Goal: Task Accomplishment & Management: Use online tool/utility

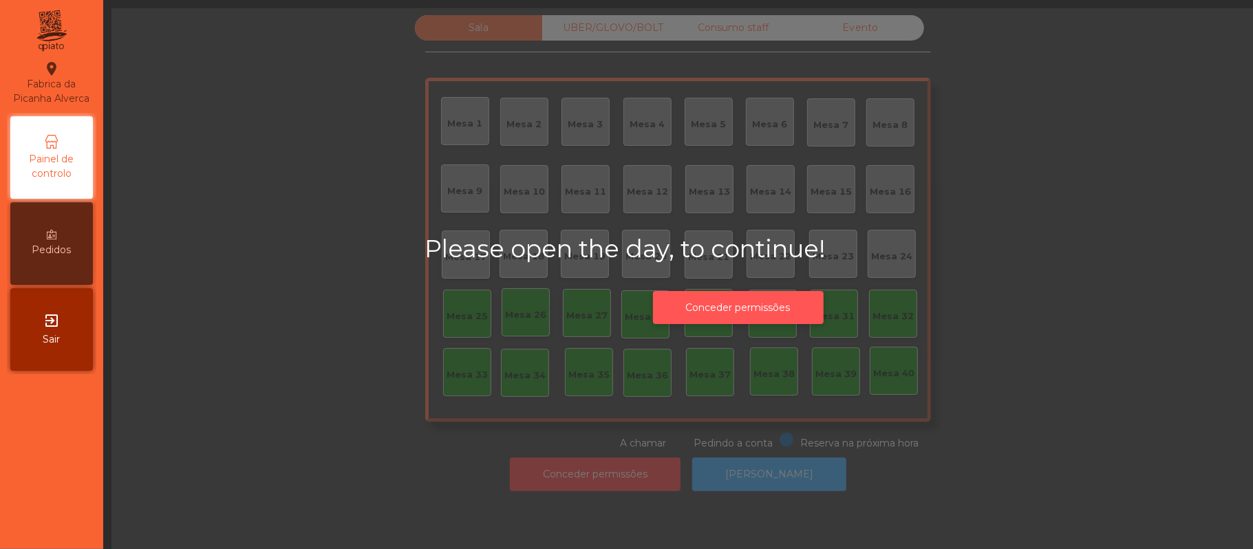
click at [790, 303] on button "Conceder permissões" at bounding box center [738, 308] width 171 height 34
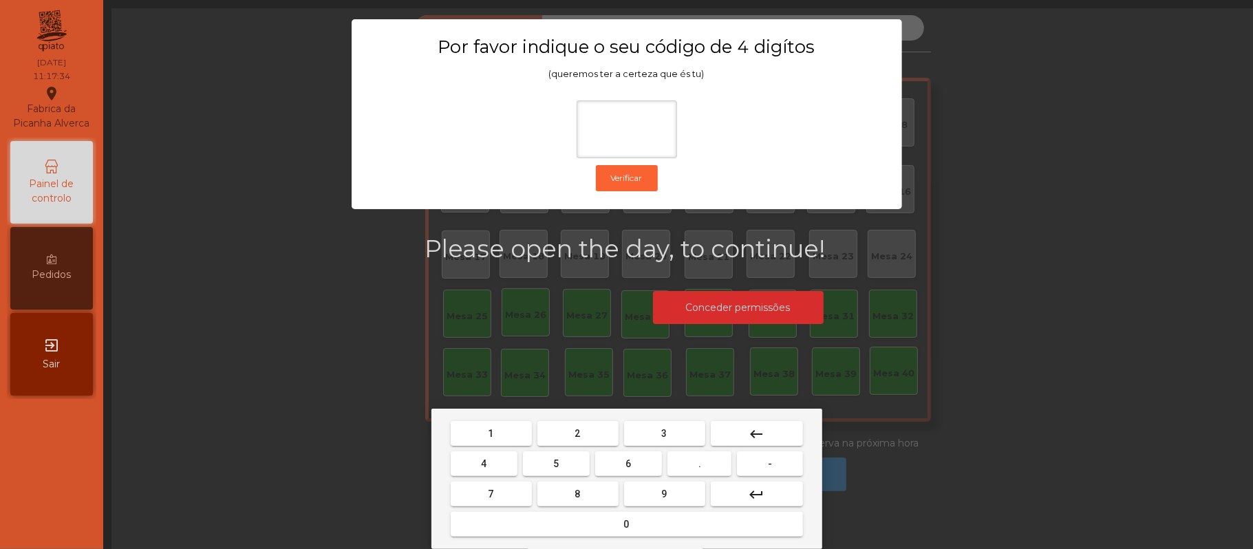
click at [577, 429] on span "2" at bounding box center [578, 433] width 6 height 11
click at [604, 482] on button "8" at bounding box center [578, 494] width 81 height 25
click at [774, 436] on button "keyboard_backspace" at bounding box center [757, 433] width 92 height 25
type input "*"
click at [767, 439] on button "keyboard_backspace" at bounding box center [757, 433] width 92 height 25
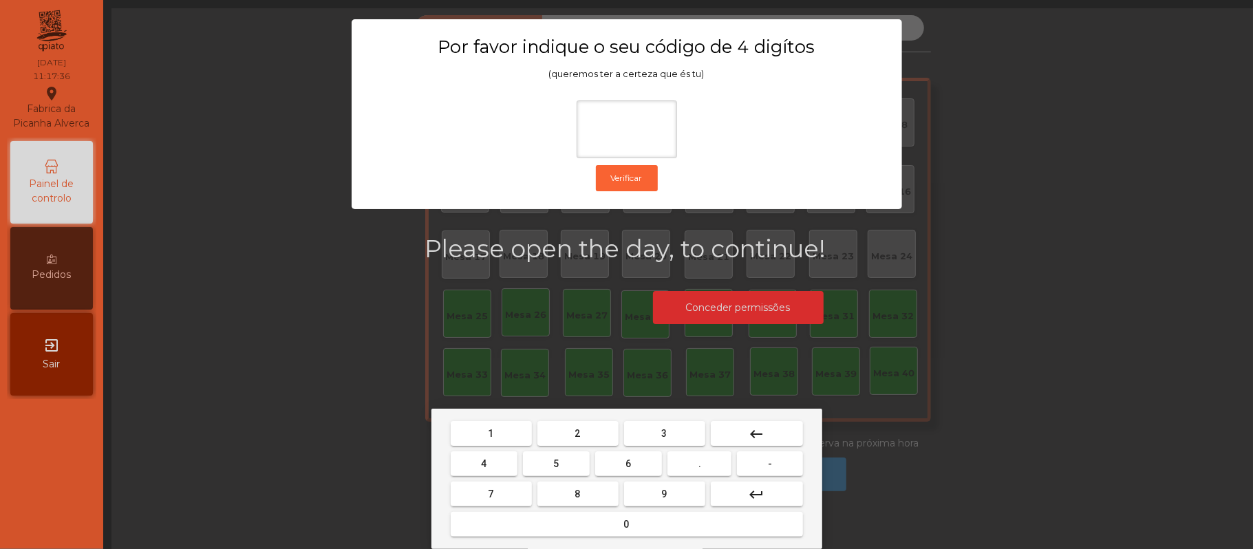
click at [571, 434] on button "2" at bounding box center [578, 433] width 81 height 25
click at [628, 464] on span "6" at bounding box center [629, 463] width 6 height 11
click at [504, 438] on button "1" at bounding box center [491, 433] width 81 height 25
click at [556, 464] on span "5" at bounding box center [556, 463] width 6 height 11
type input "****"
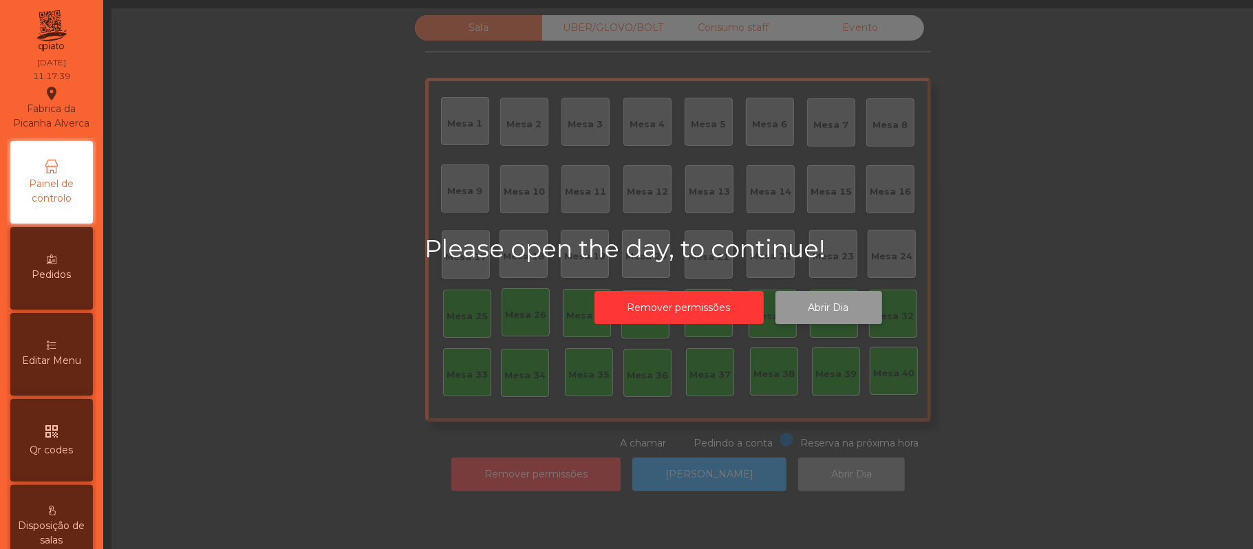
click at [849, 301] on button "Abrir Dia" at bounding box center [829, 308] width 107 height 34
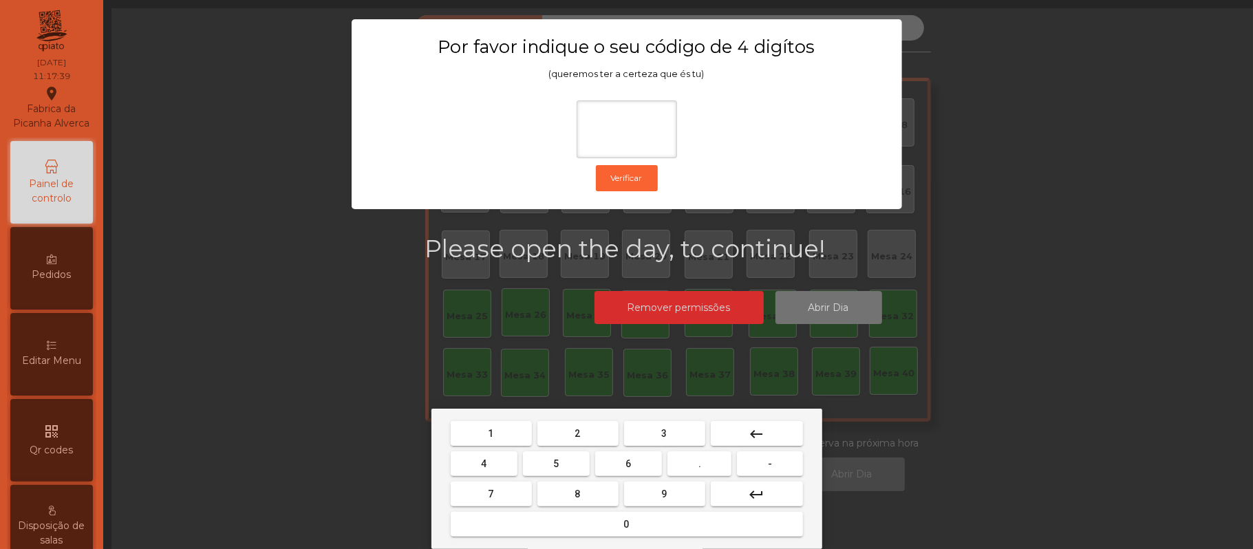
click at [590, 429] on button "2" at bounding box center [578, 433] width 81 height 25
click at [628, 464] on span "6" at bounding box center [629, 463] width 6 height 11
click at [504, 432] on button "1" at bounding box center [491, 433] width 81 height 25
click at [559, 462] on span "5" at bounding box center [556, 463] width 6 height 11
type input "****"
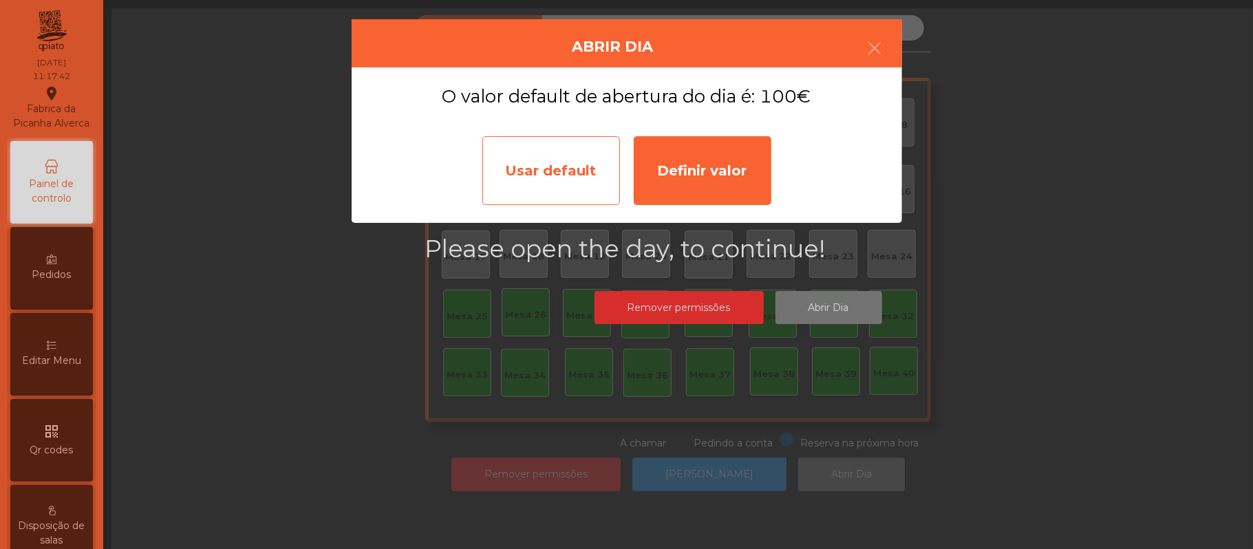
click at [571, 174] on div "Usar default" at bounding box center [551, 170] width 138 height 69
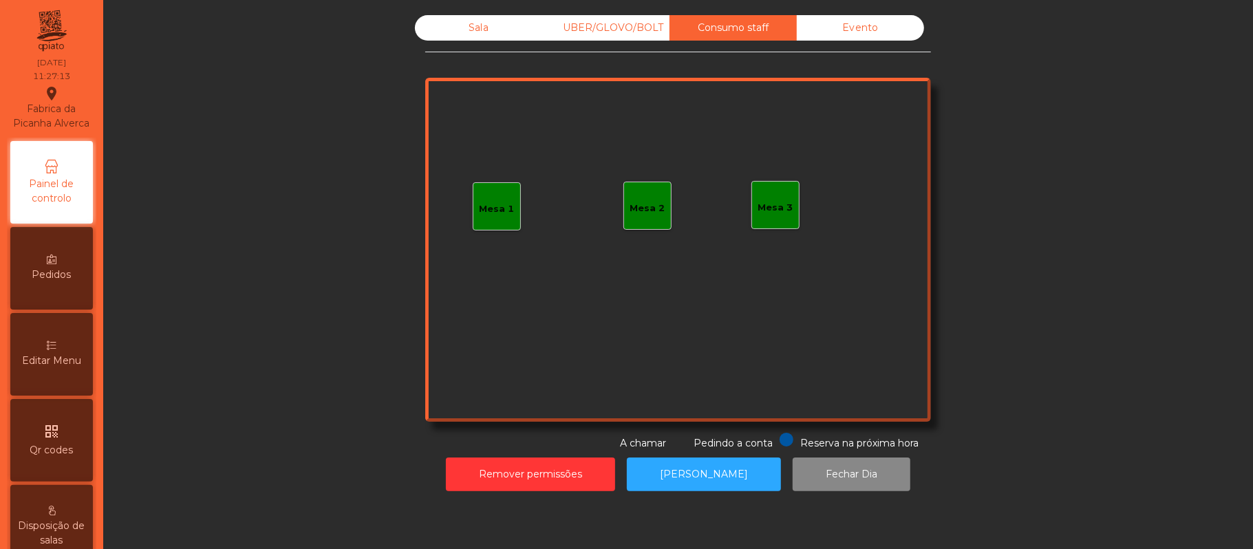
click at [772, 210] on div "Mesa 3" at bounding box center [775, 208] width 35 height 14
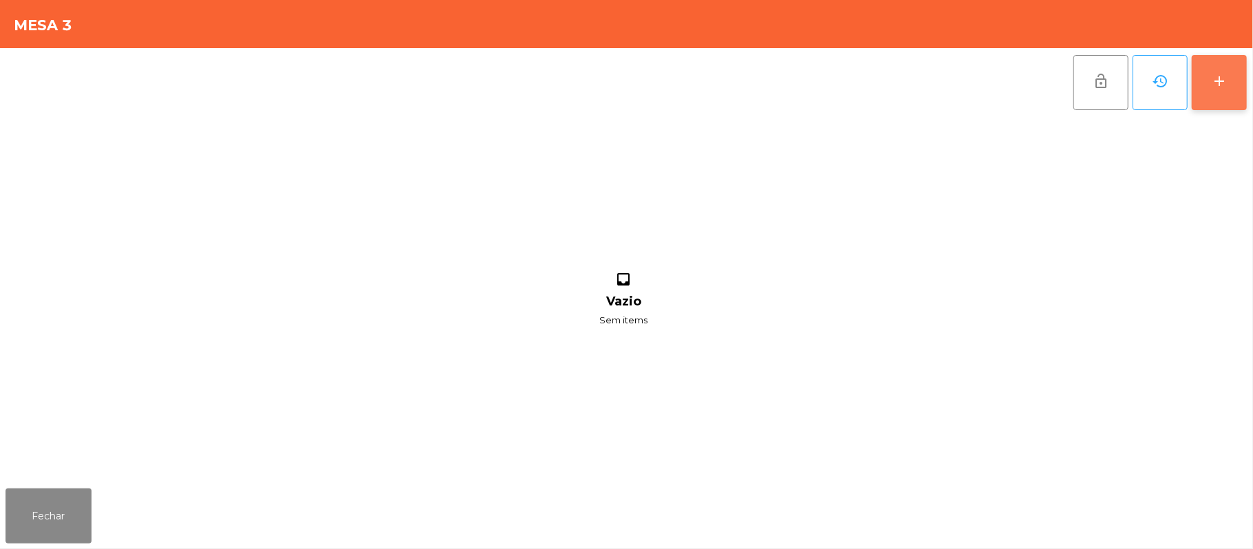
click at [1214, 83] on div "add" at bounding box center [1219, 81] width 17 height 17
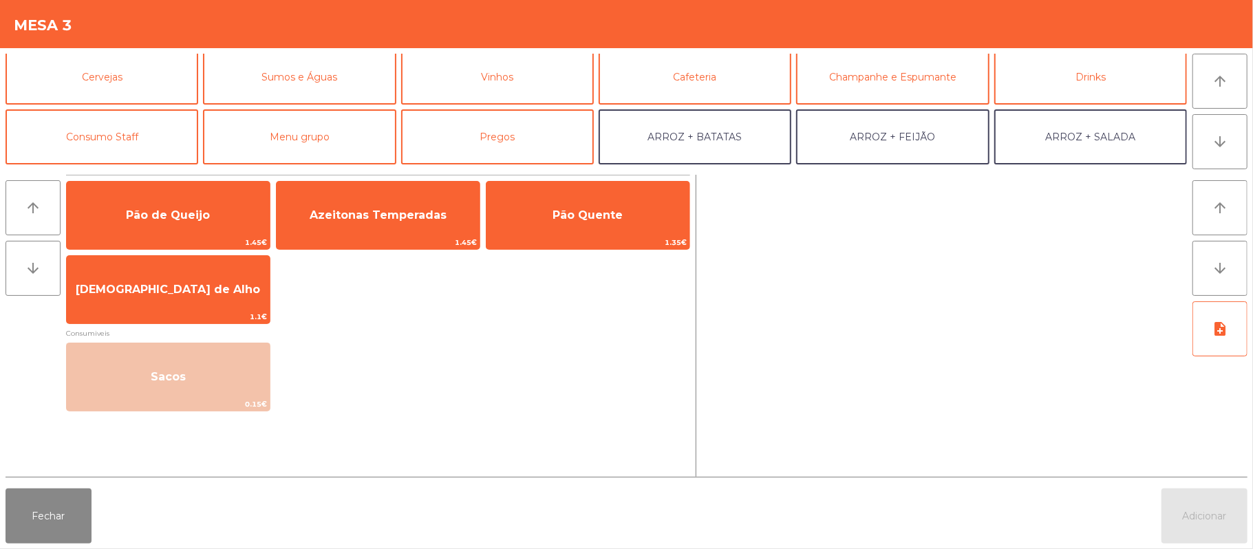
scroll to position [78, 0]
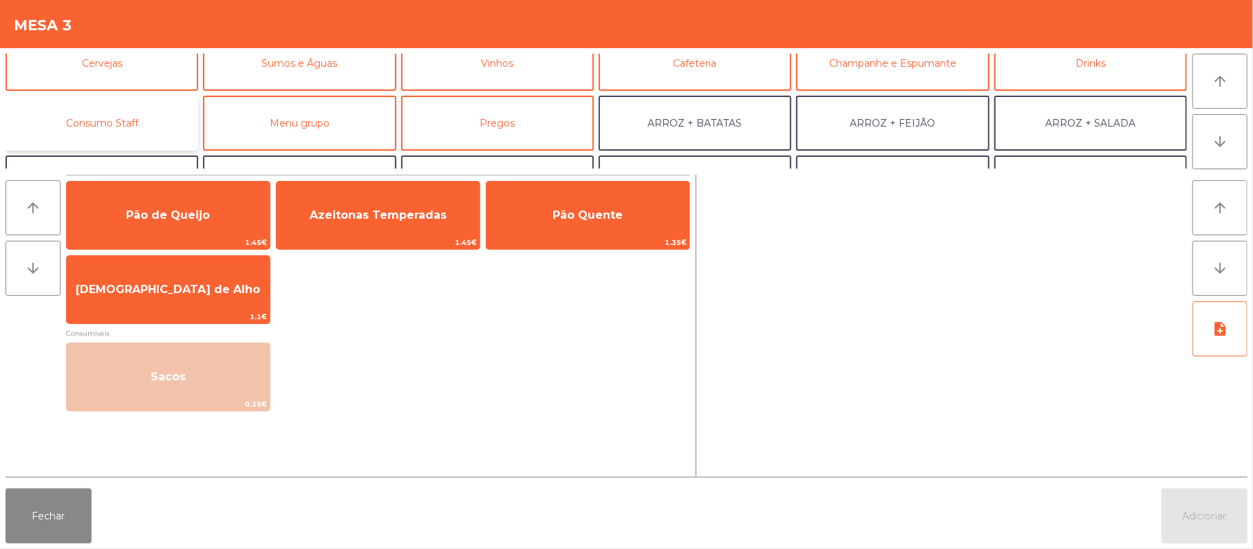
click at [143, 118] on button "Consumo Staff" at bounding box center [102, 123] width 193 height 55
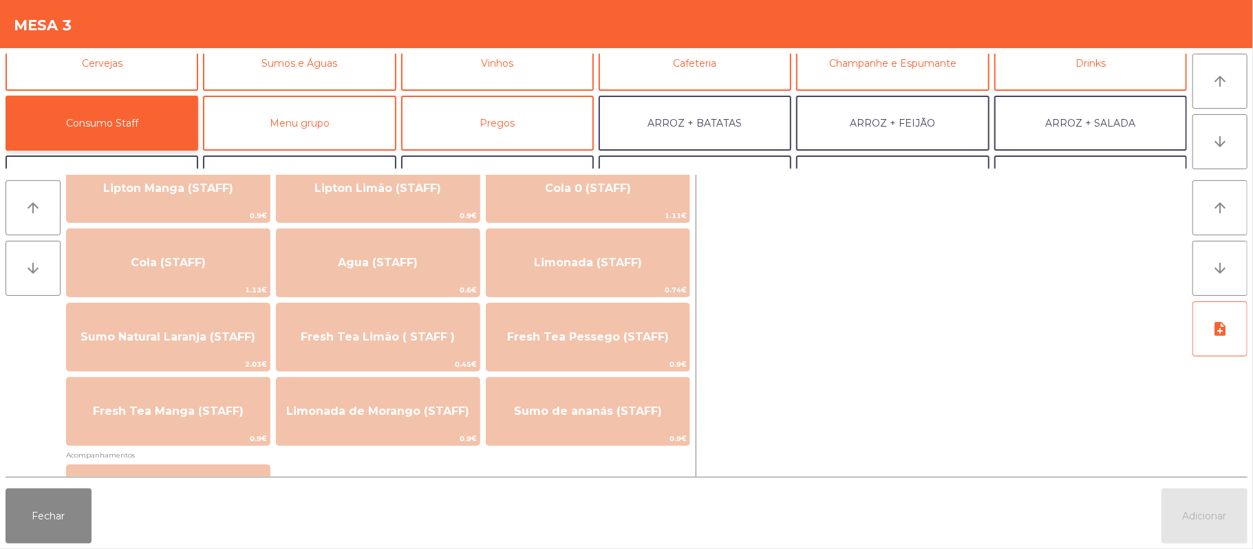
scroll to position [343, 0]
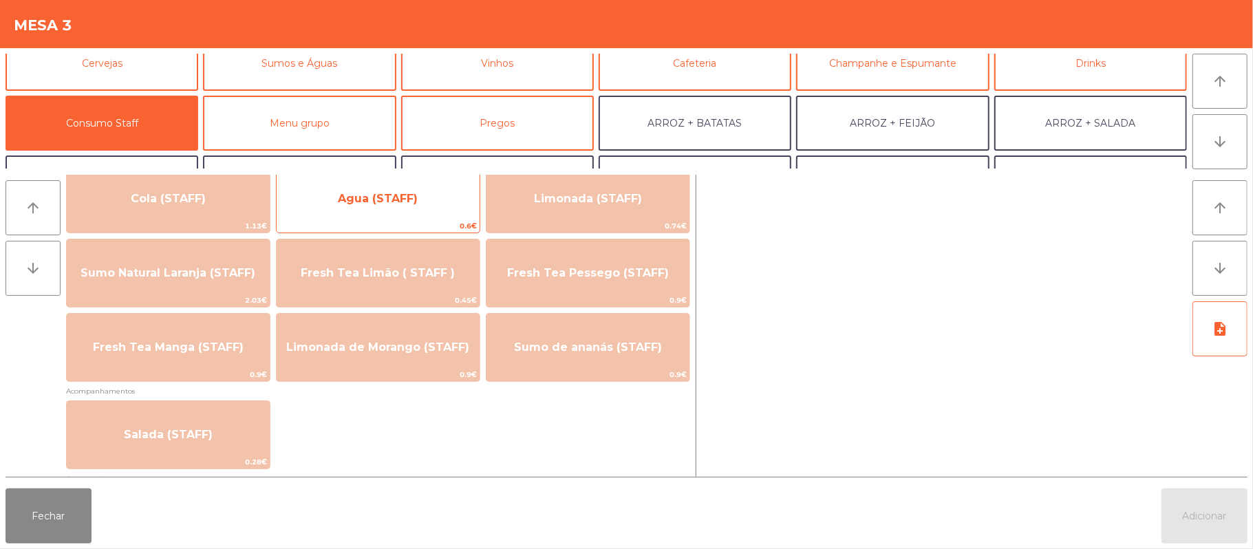
click at [406, 205] on span "Agua (STAFF)" at bounding box center [378, 198] width 203 height 37
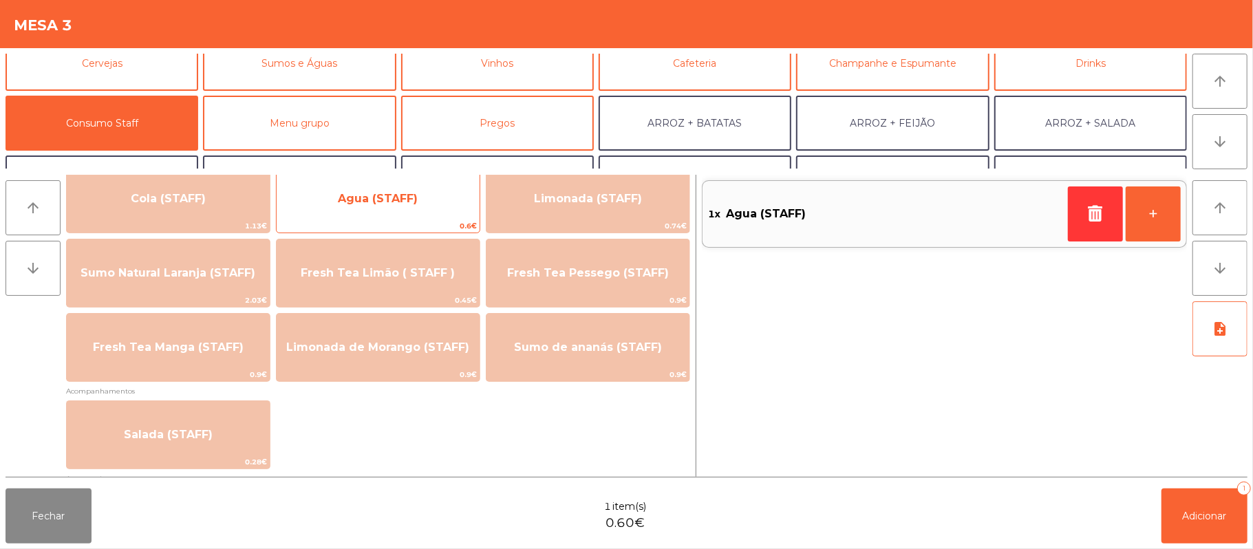
click at [419, 194] on span "Agua (STAFF)" at bounding box center [378, 198] width 203 height 37
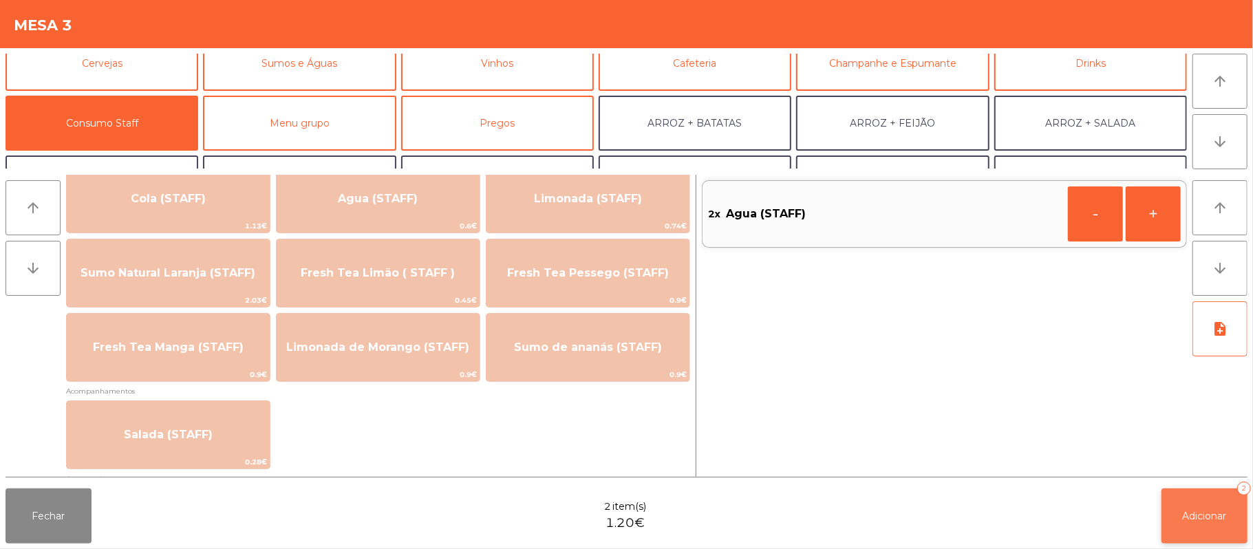
click at [1202, 500] on button "Adicionar 2" at bounding box center [1205, 516] width 86 height 55
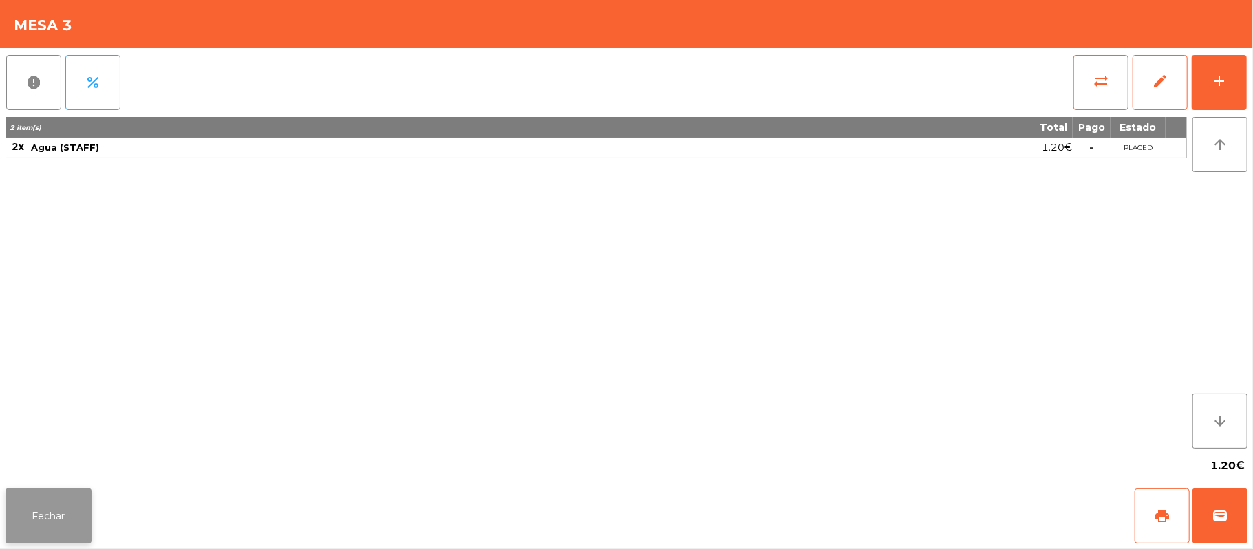
click at [34, 510] on button "Fechar" at bounding box center [49, 516] width 86 height 55
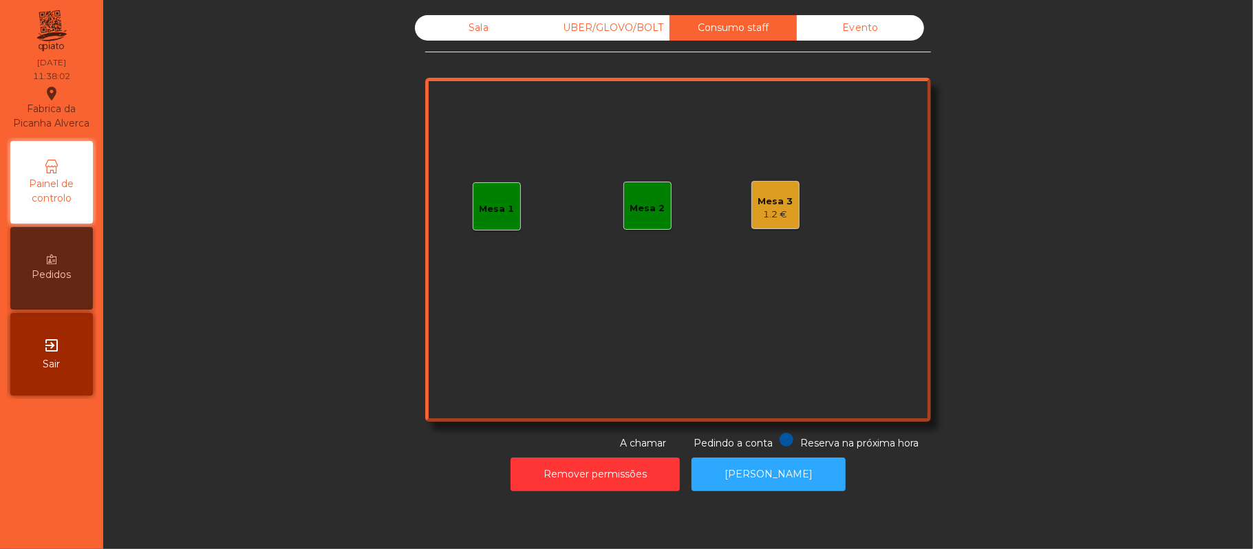
click at [472, 23] on div "Sala" at bounding box center [478, 27] width 127 height 25
